Goal: Register for event/course

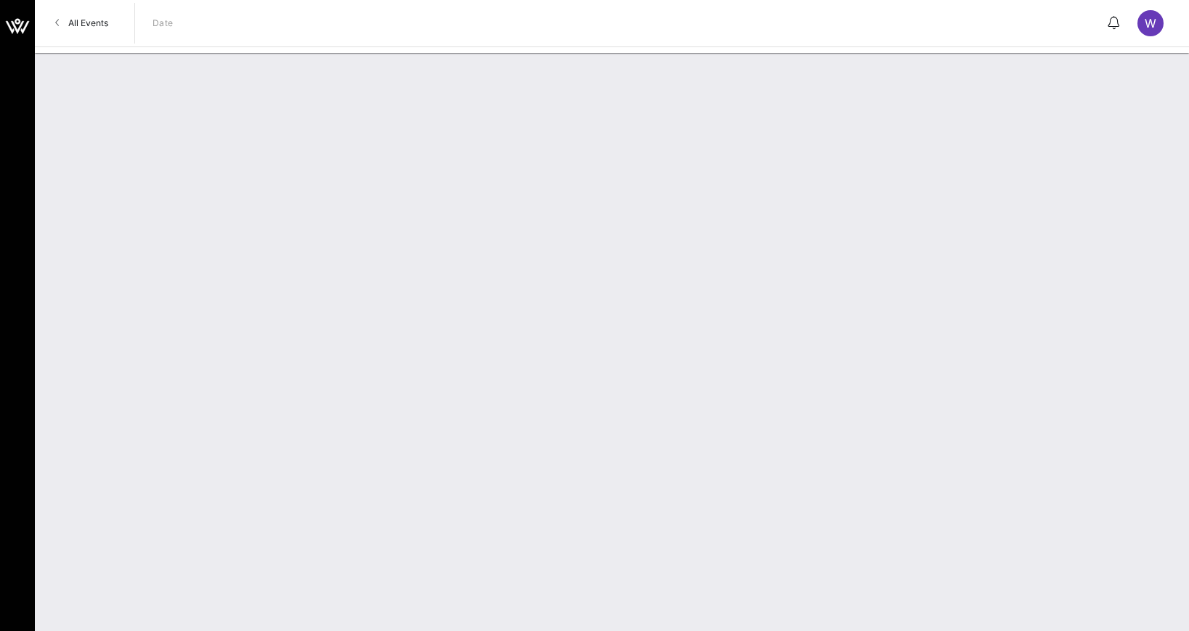
click at [71, 20] on span "All Events" at bounding box center [88, 22] width 40 height 11
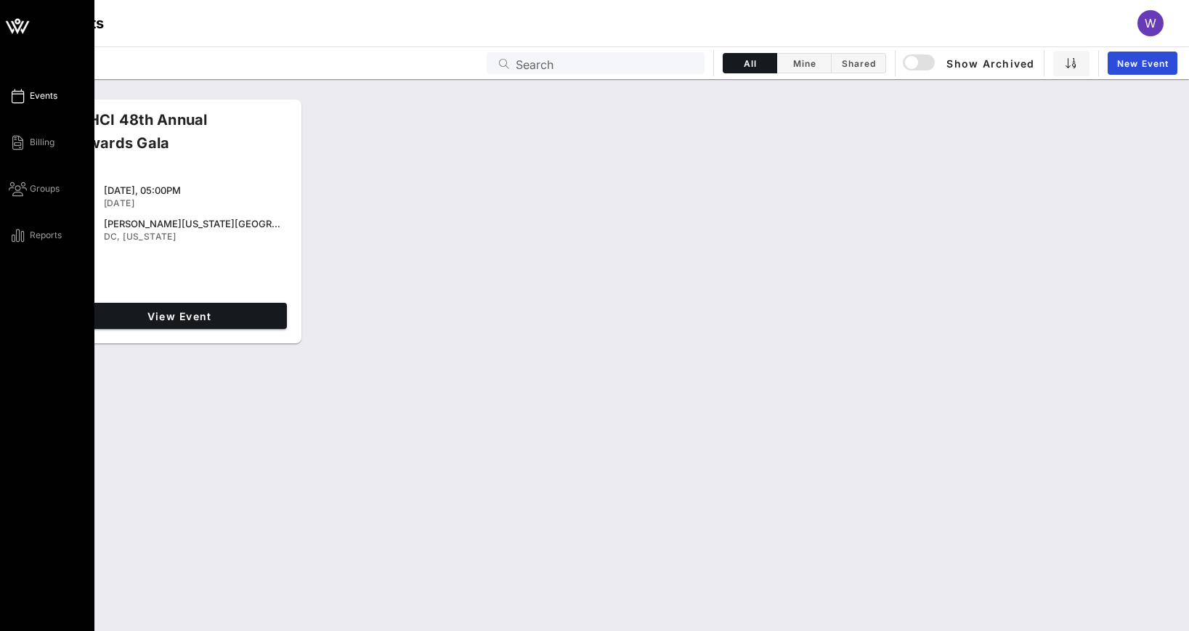
click at [45, 96] on span "Events" at bounding box center [44, 95] width 28 height 13
click at [30, 152] on div "Events Billing Groups Reports" at bounding box center [52, 165] width 86 height 157
click at [31, 190] on span "Groups" at bounding box center [45, 188] width 30 height 13
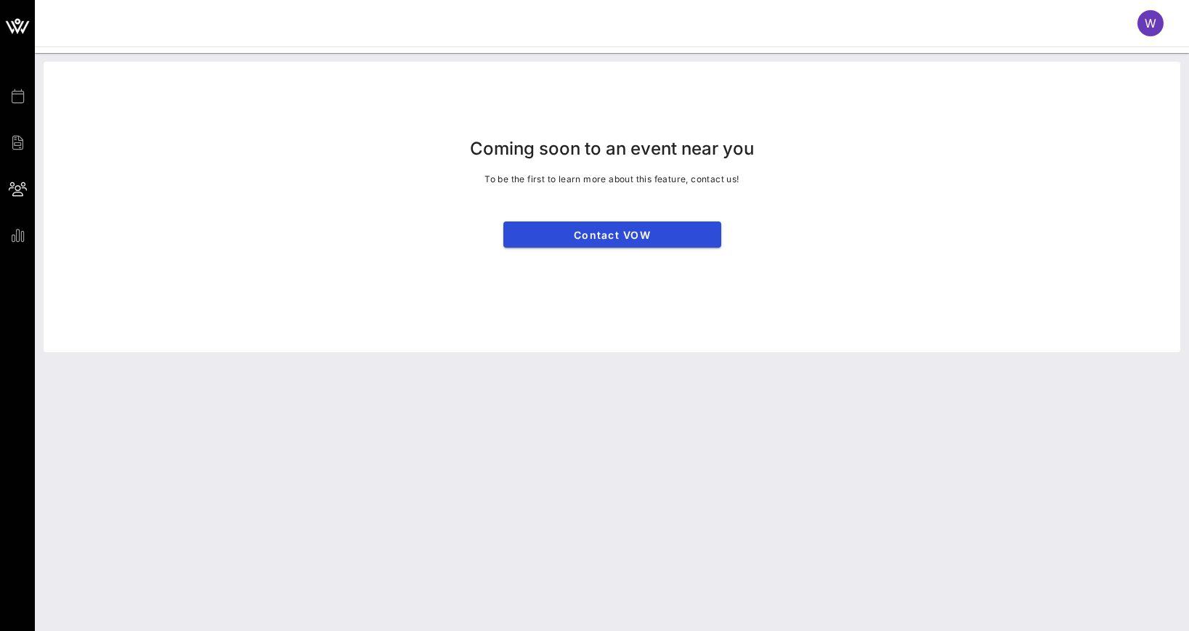
click at [0, 0] on span "Events" at bounding box center [0, 0] width 0 height 0
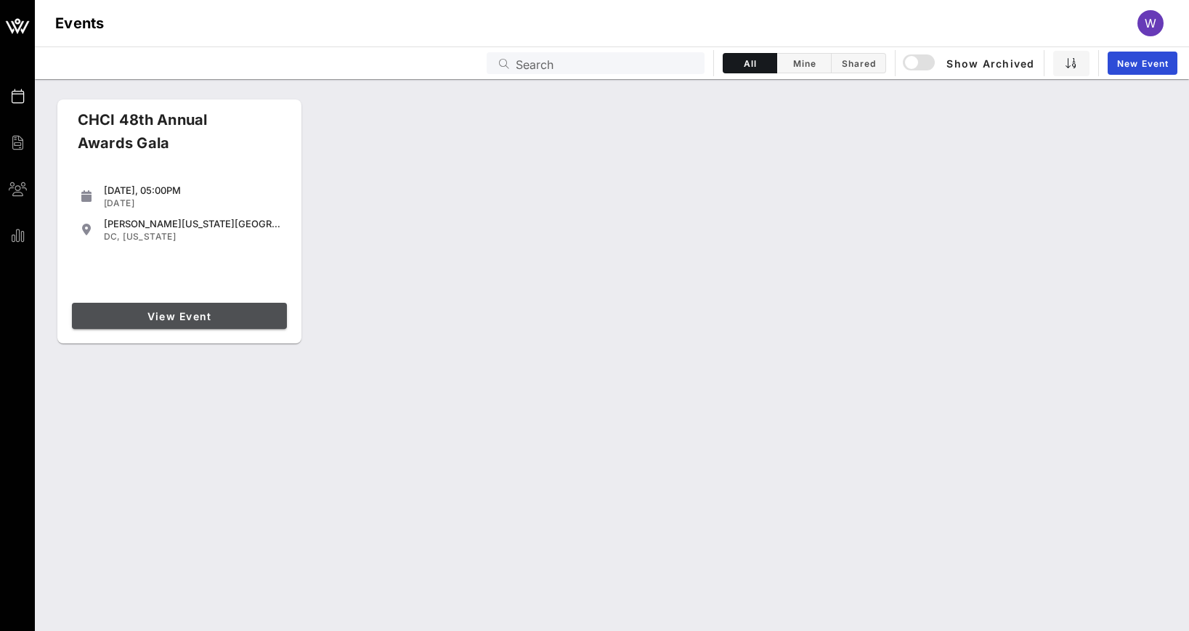
click at [221, 313] on span "View Event" at bounding box center [179, 316] width 203 height 12
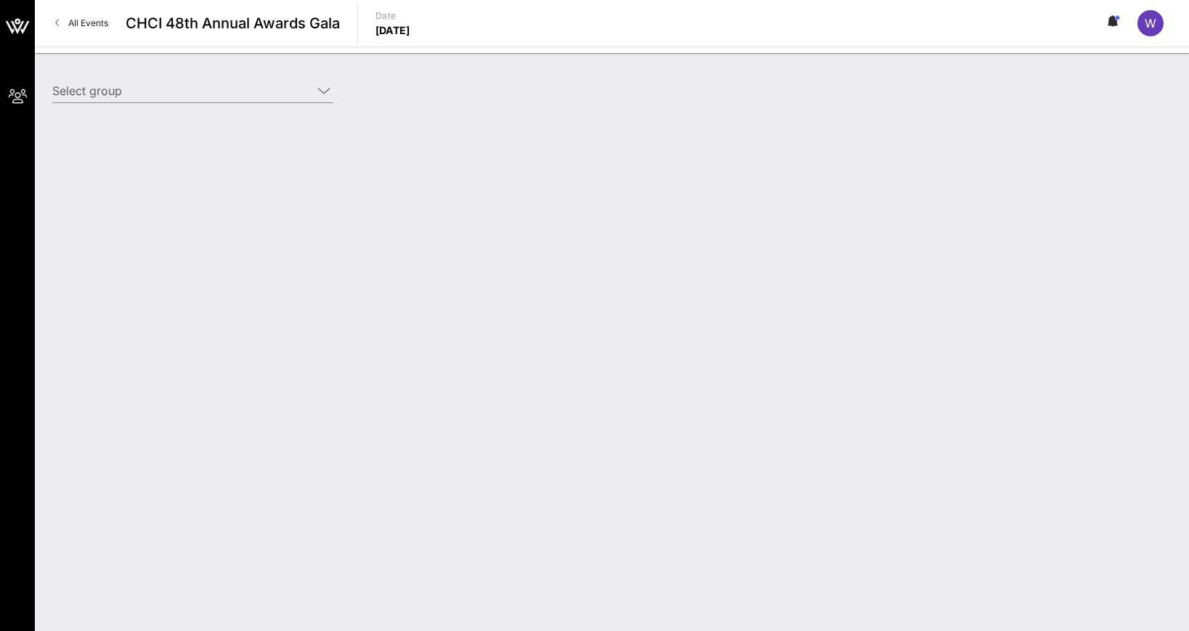
type input "Genentech (Genentech) [Whitney Ellis, ellisw3@gene.com]"
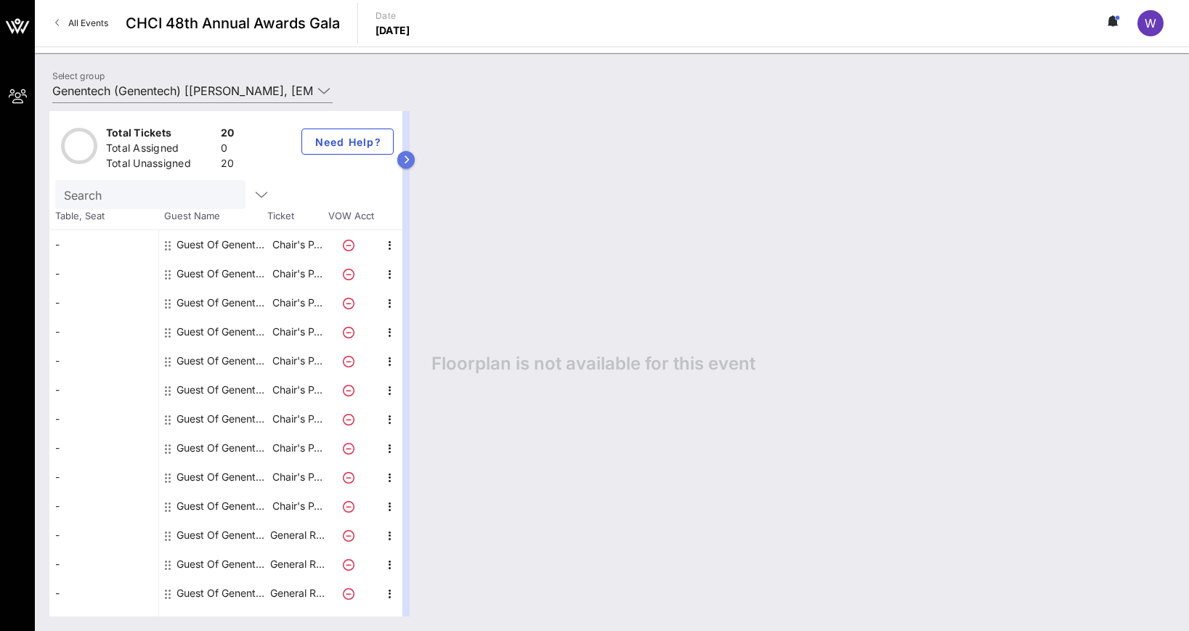
click at [403, 158] on icon "button" at bounding box center [406, 159] width 7 height 9
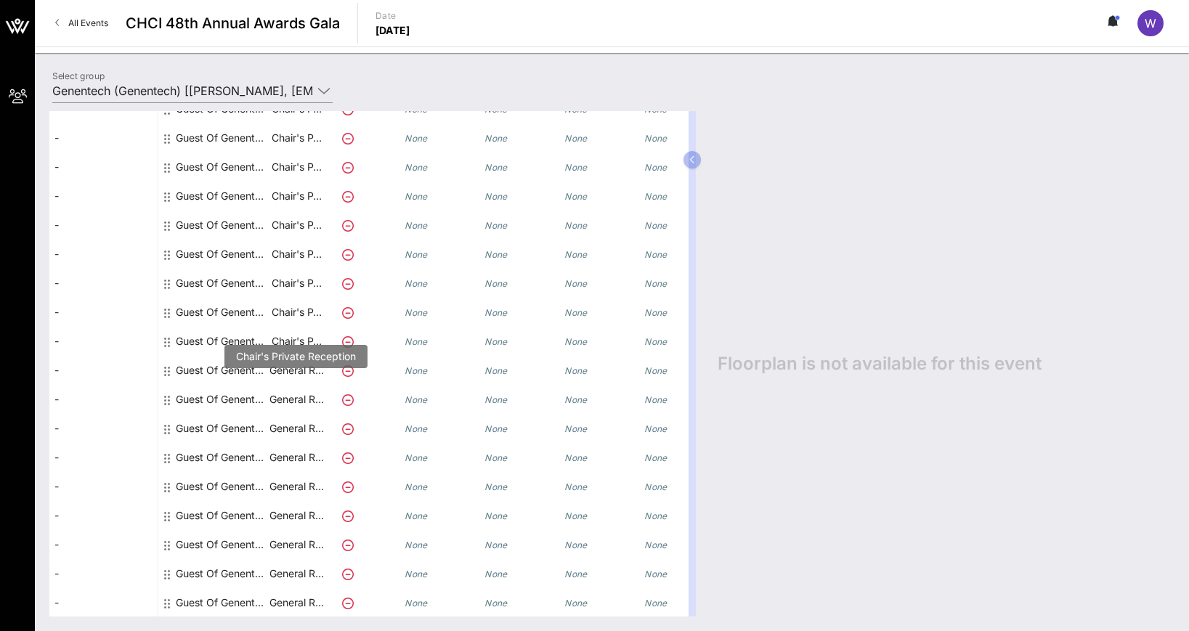
scroll to position [194, 1]
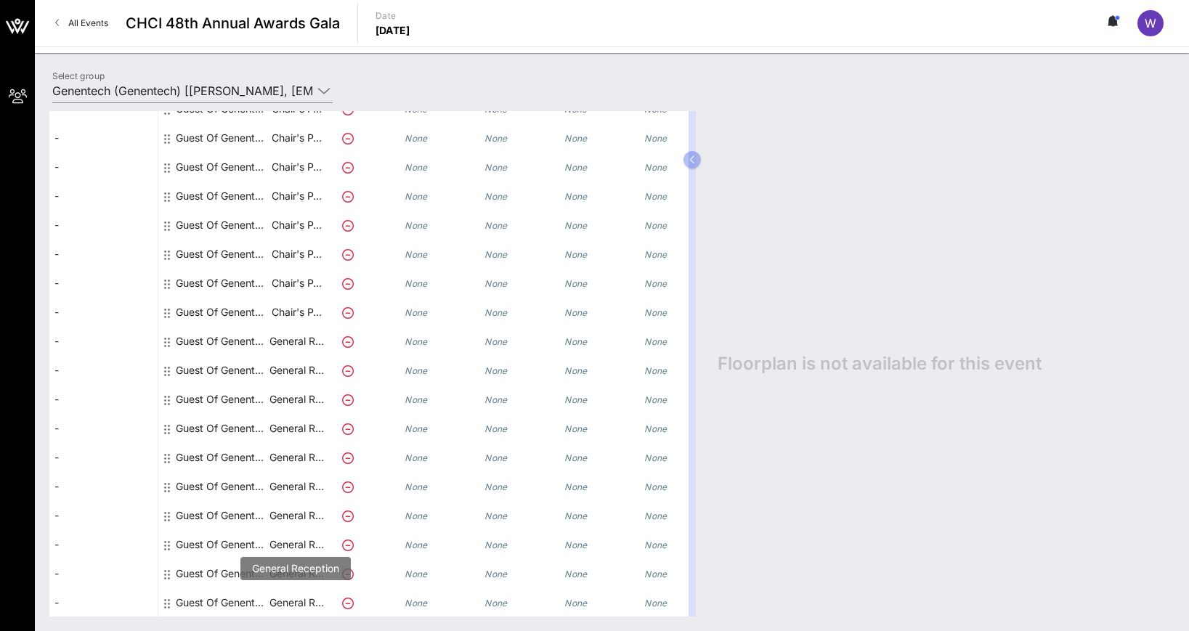
click at [290, 603] on p "General R…" at bounding box center [296, 602] width 58 height 29
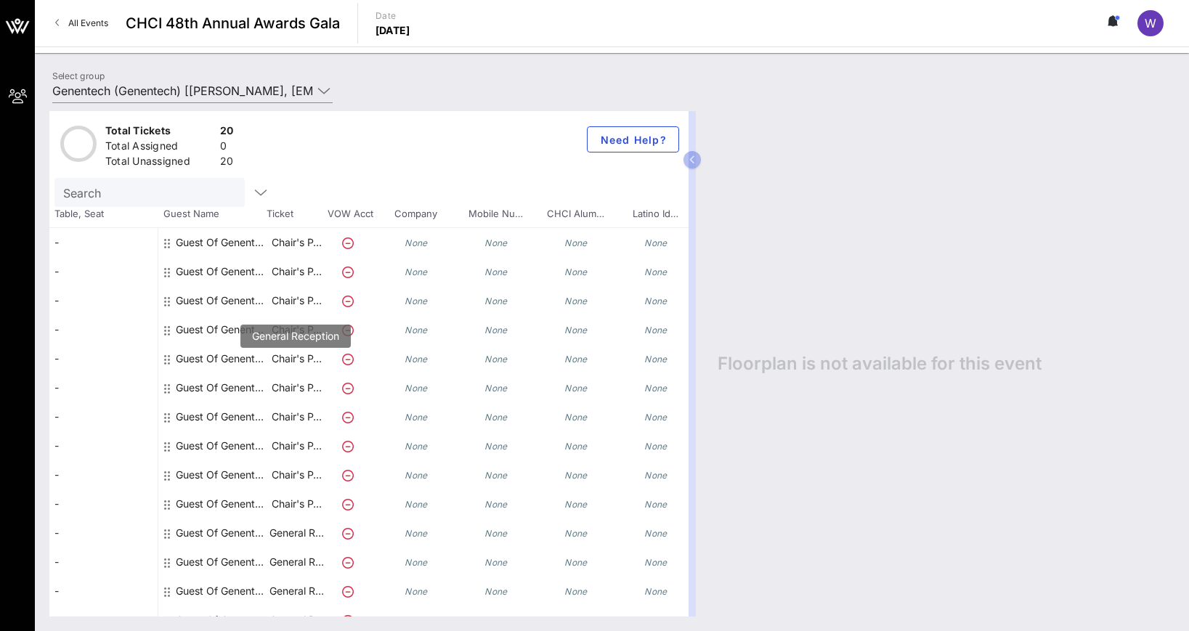
scroll to position [0, 1]
click at [419, 244] on icon "None" at bounding box center [415, 245] width 23 height 11
click at [86, 196] on input "Search" at bounding box center [148, 194] width 170 height 19
click at [73, 153] on circle at bounding box center [78, 145] width 33 height 33
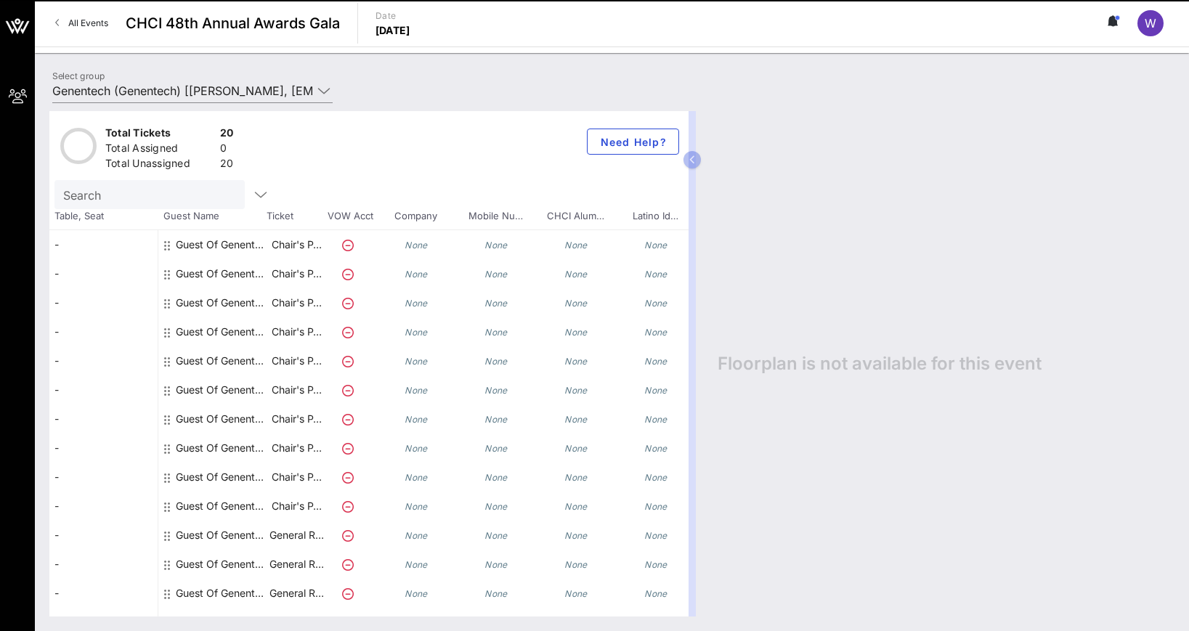
click at [134, 129] on div "Total Tickets" at bounding box center [159, 135] width 109 height 18
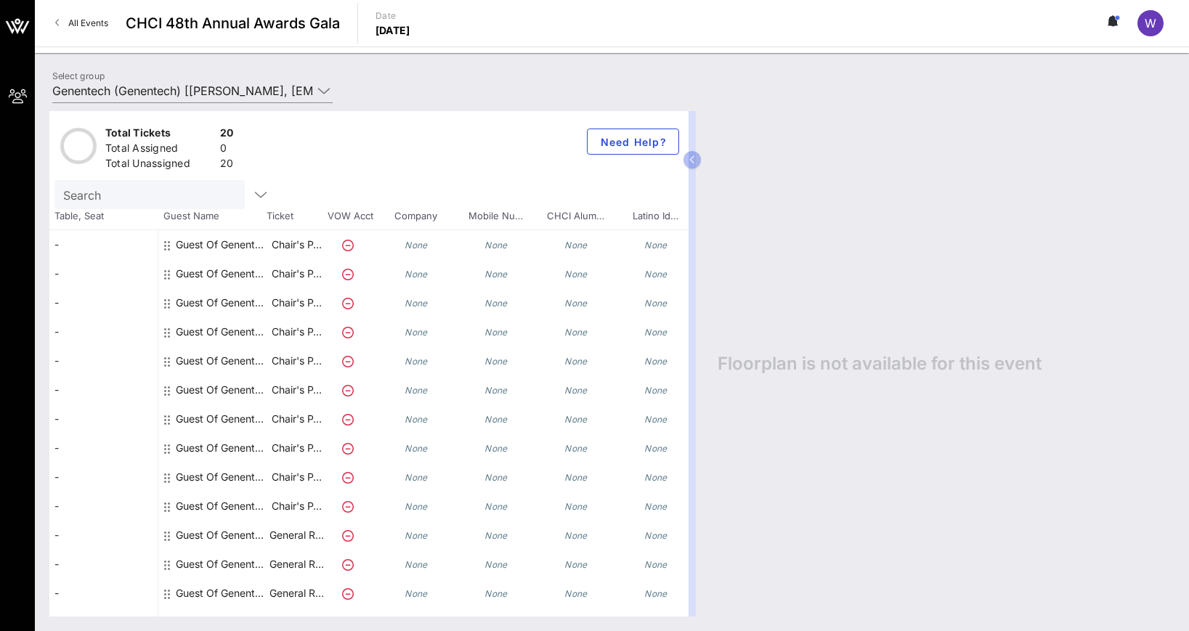
click at [65, 20] on link "All Events" at bounding box center [81, 23] width 70 height 23
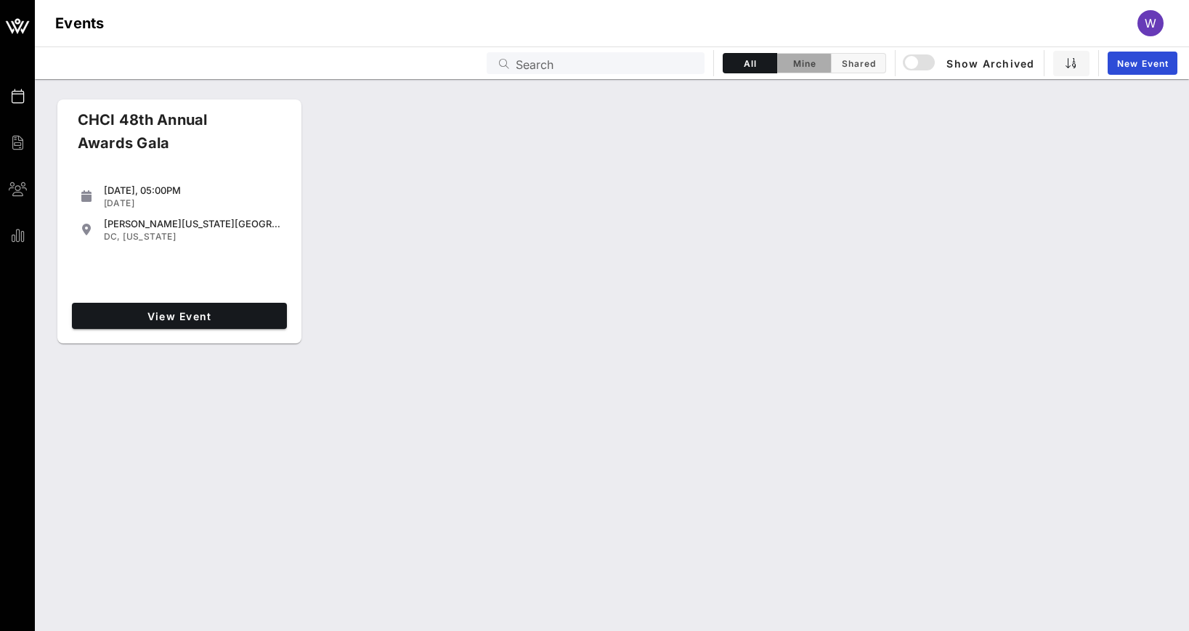
click at [796, 61] on span "Mine" at bounding box center [804, 63] width 36 height 11
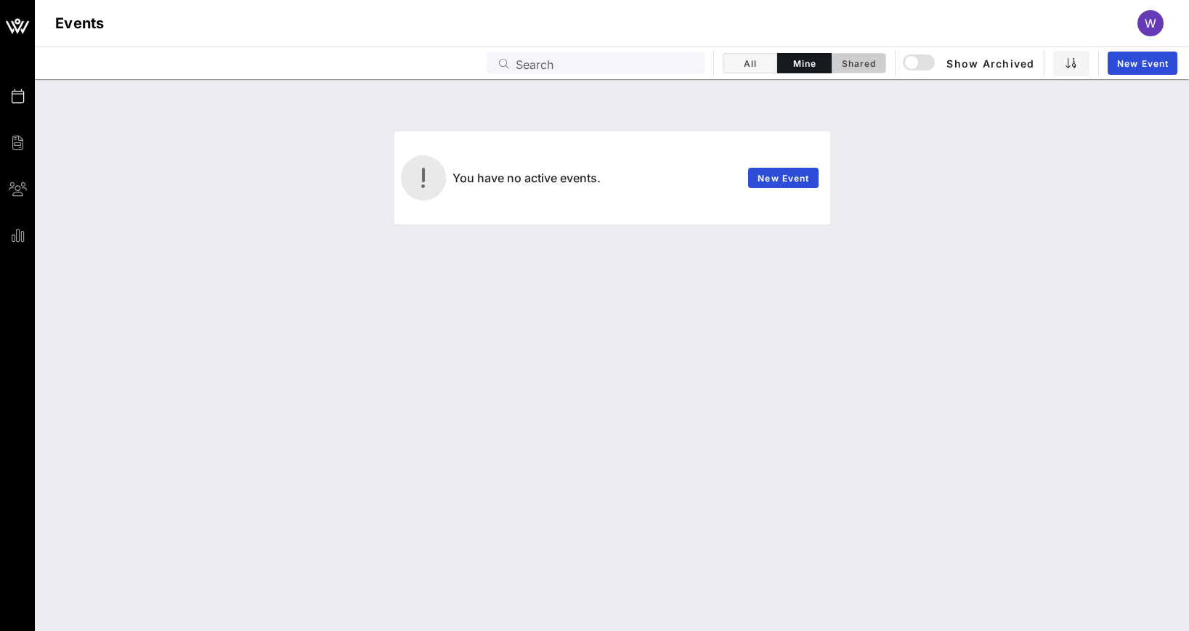
click at [855, 61] on span "Shared" at bounding box center [858, 63] width 36 height 11
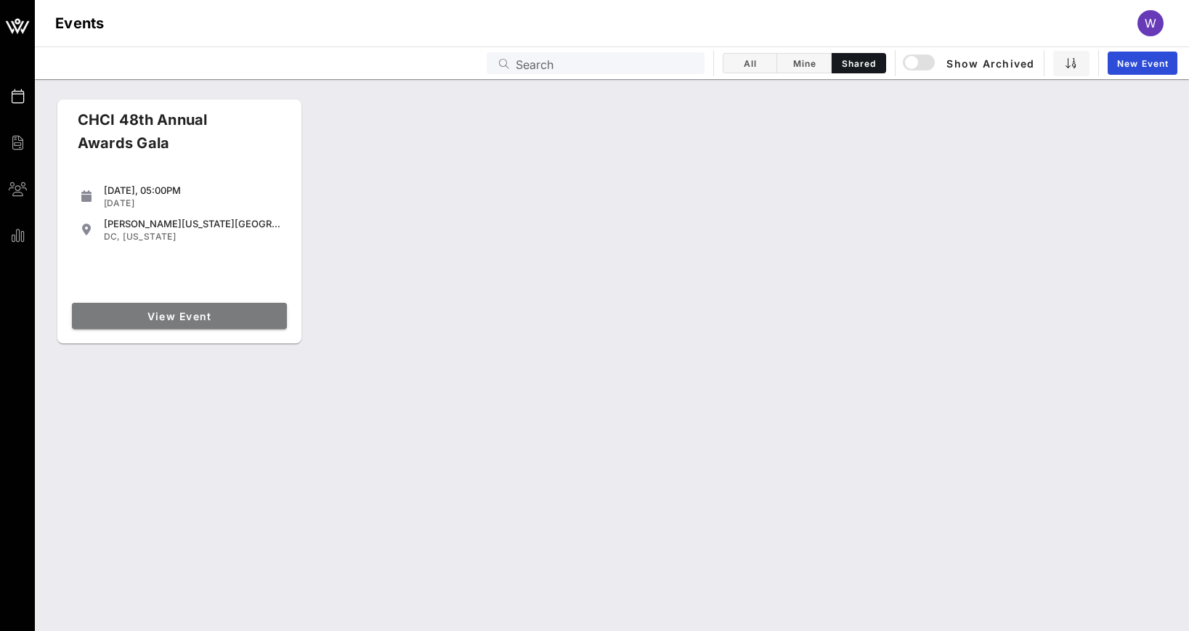
click at [165, 319] on span "View Event" at bounding box center [179, 316] width 203 height 12
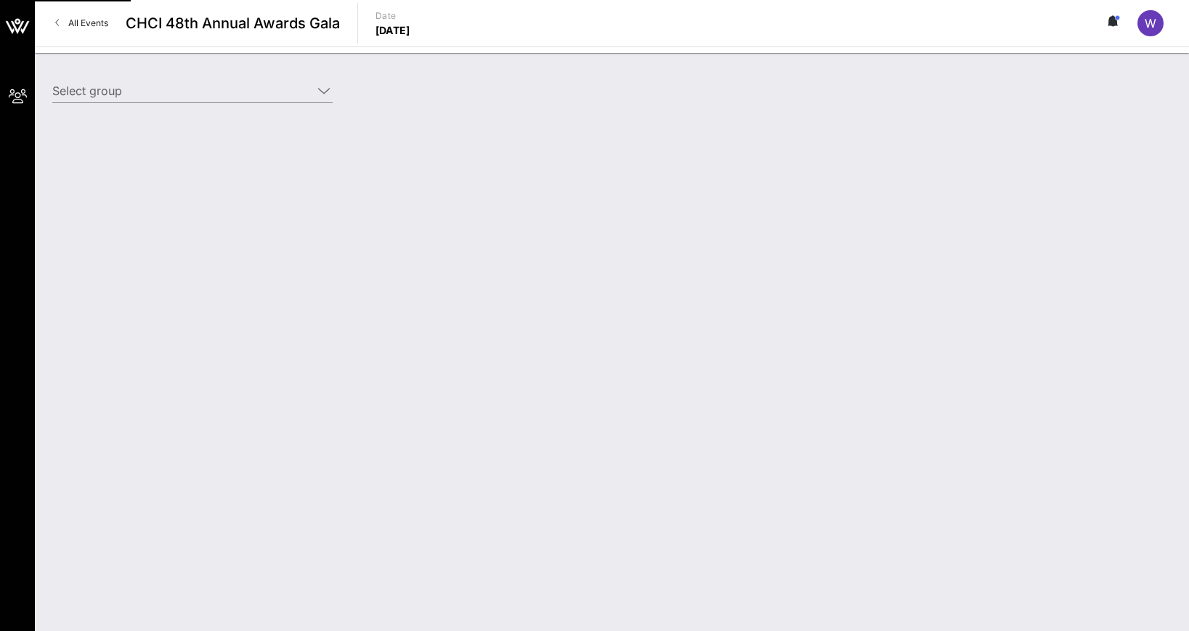
type input "Genentech (Genentech) [Whitney Ellis, ellisw3@gene.com]"
